Goal: Information Seeking & Learning: Learn about a topic

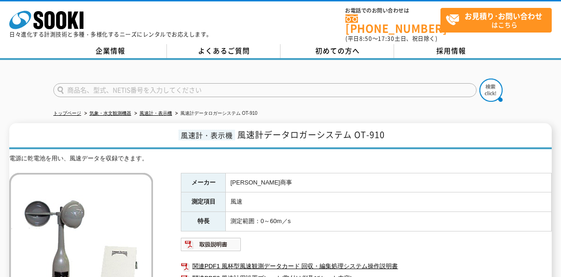
drag, startPoint x: 137, startPoint y: 0, endPoint x: 503, endPoint y: 237, distance: 436.6
click at [503, 237] on ul at bounding box center [366, 244] width 371 height 15
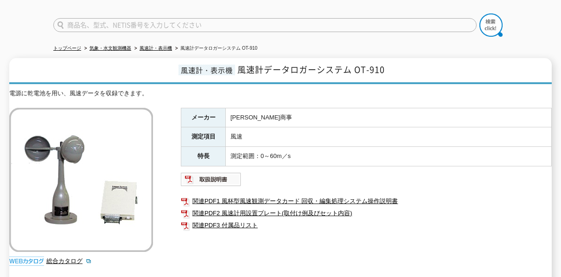
scroll to position [46, 0]
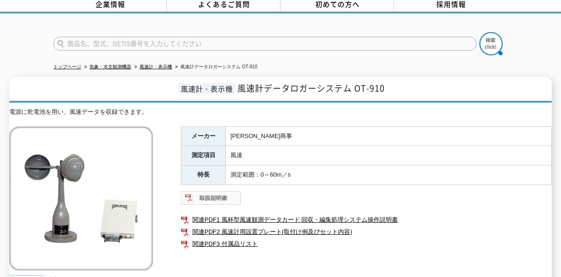
click at [213, 190] on img at bounding box center [211, 197] width 61 height 15
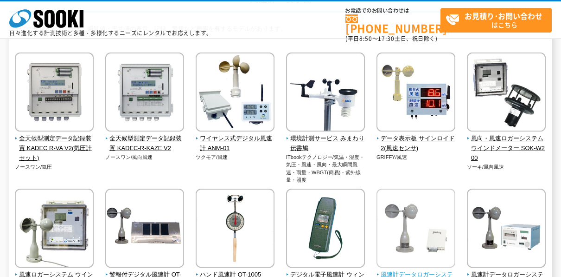
scroll to position [139, 0]
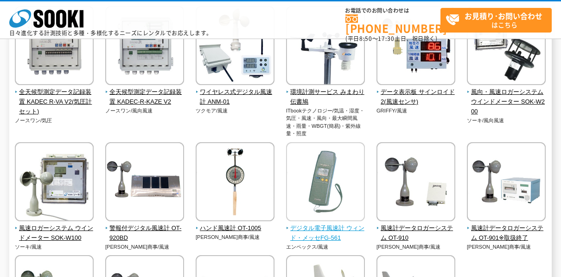
click at [336, 231] on span "デジタル電子風速計 ウィンド・メッセFG-561" at bounding box center [325, 232] width 79 height 19
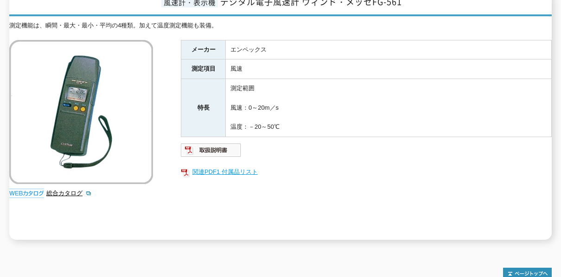
scroll to position [82, 0]
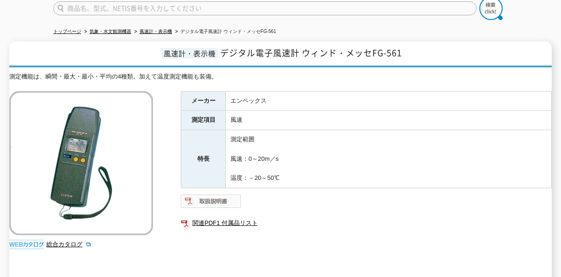
click at [223, 197] on img at bounding box center [211, 201] width 61 height 15
